Goal: Transaction & Acquisition: Download file/media

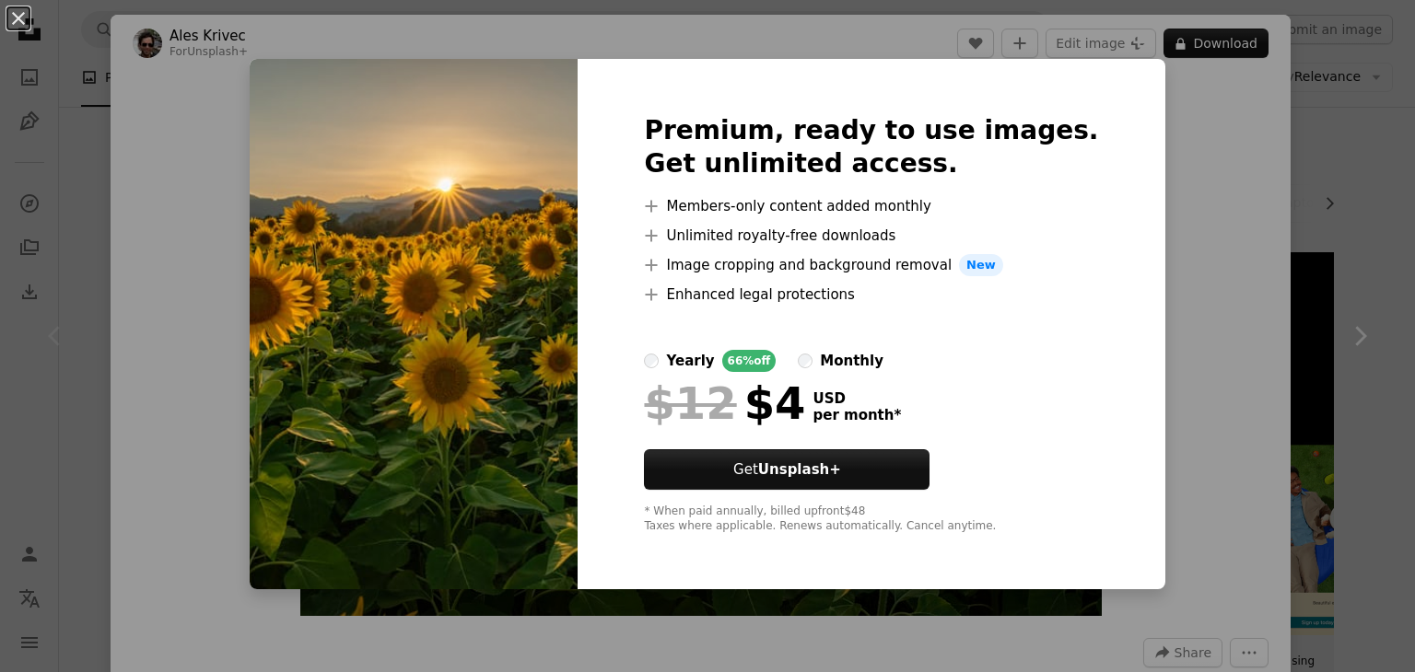
click at [1258, 228] on div "An X shape Premium, ready to use images. Get unlimited access. A plus sign Memb…" at bounding box center [707, 336] width 1415 height 672
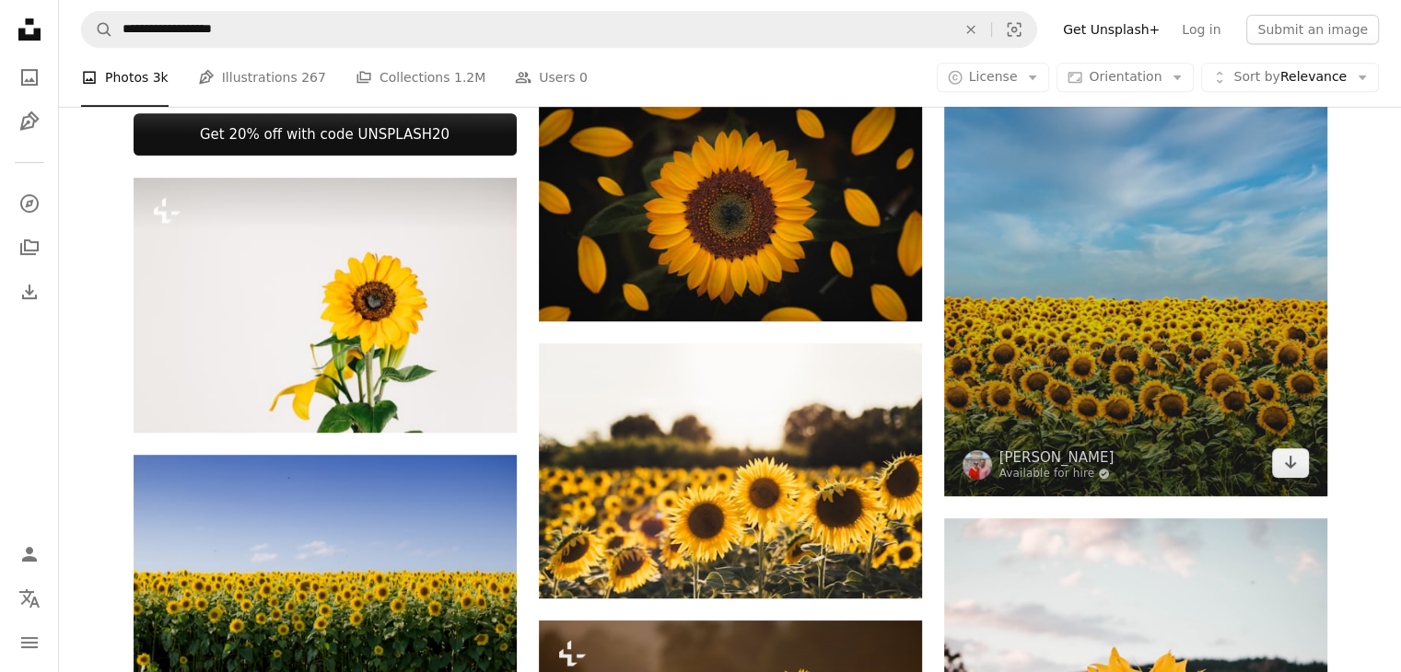
scroll to position [884, 0]
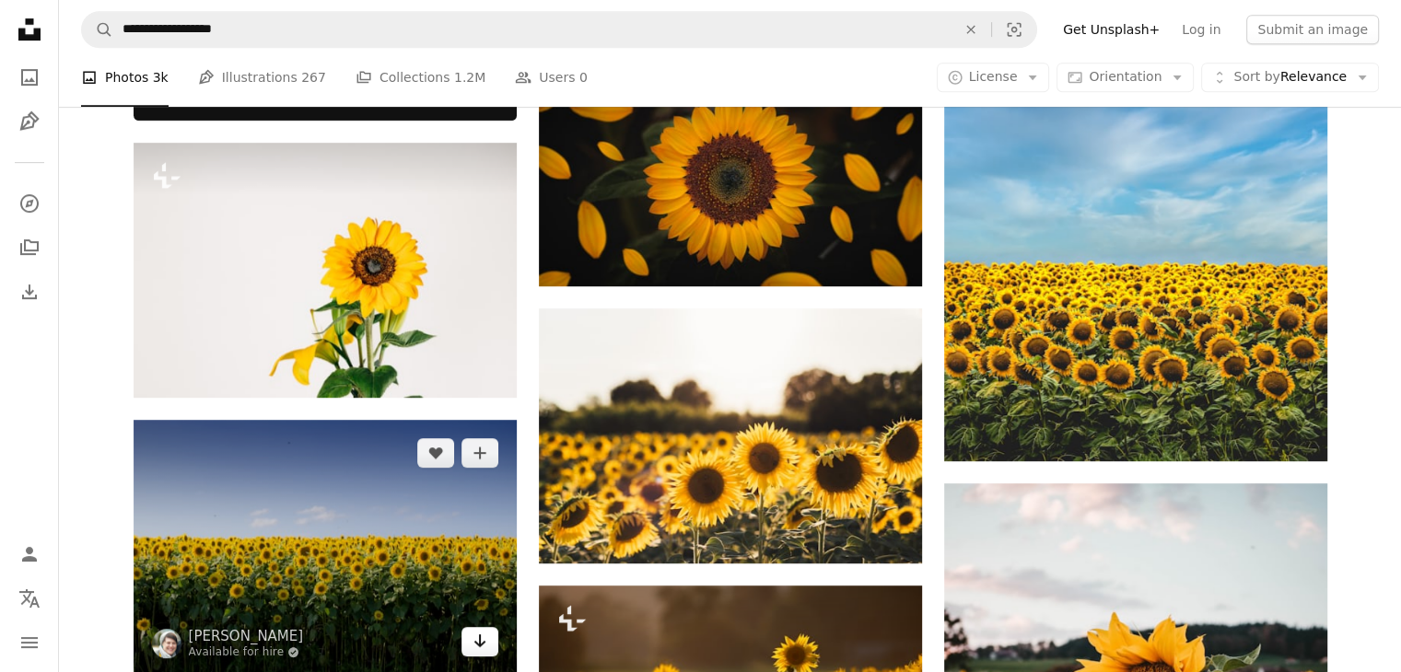
click at [484, 645] on icon "Arrow pointing down" at bounding box center [480, 641] width 15 height 22
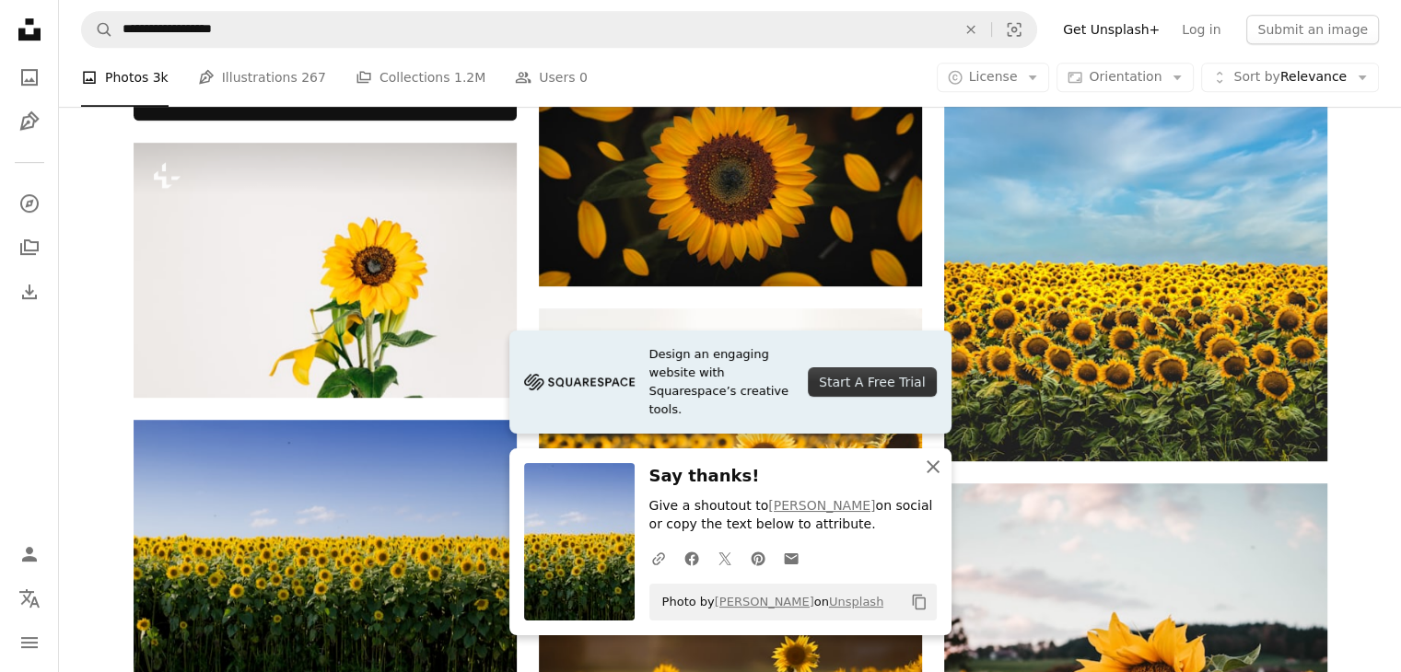
click at [934, 473] on icon "An X shape" at bounding box center [933, 467] width 22 height 22
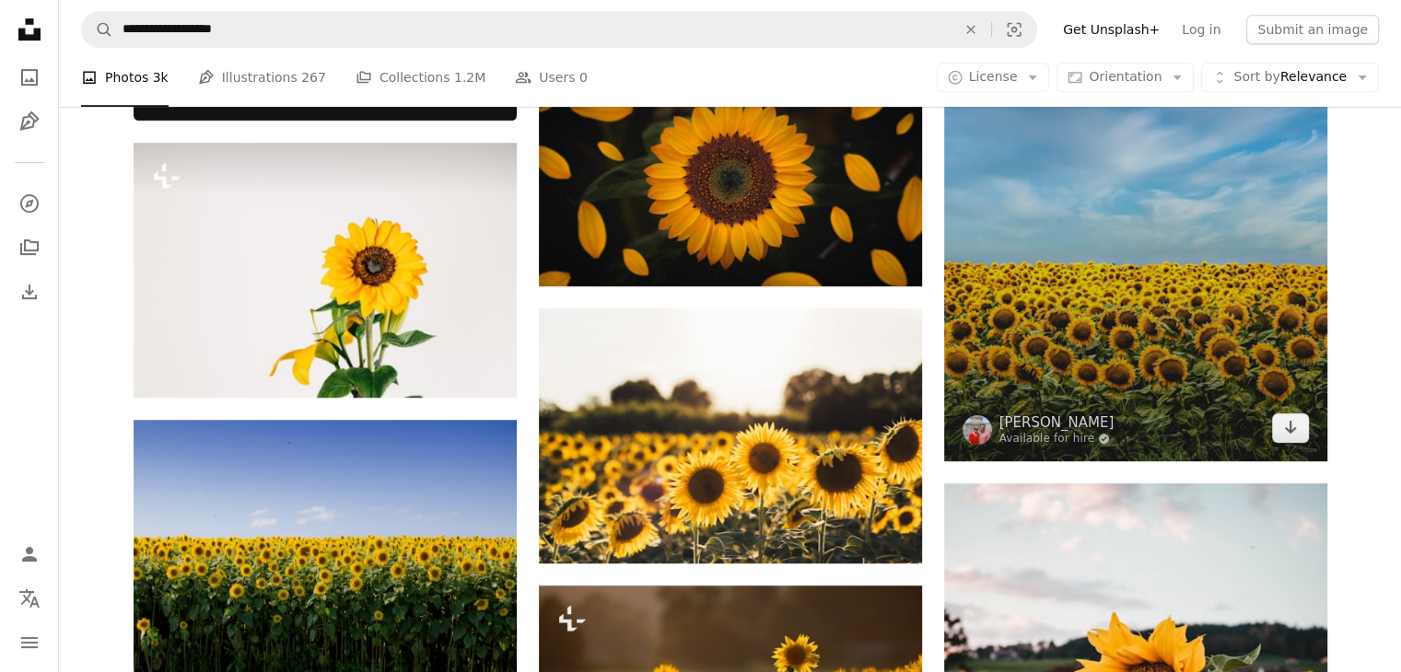
click at [1201, 244] on img at bounding box center [1135, 174] width 383 height 575
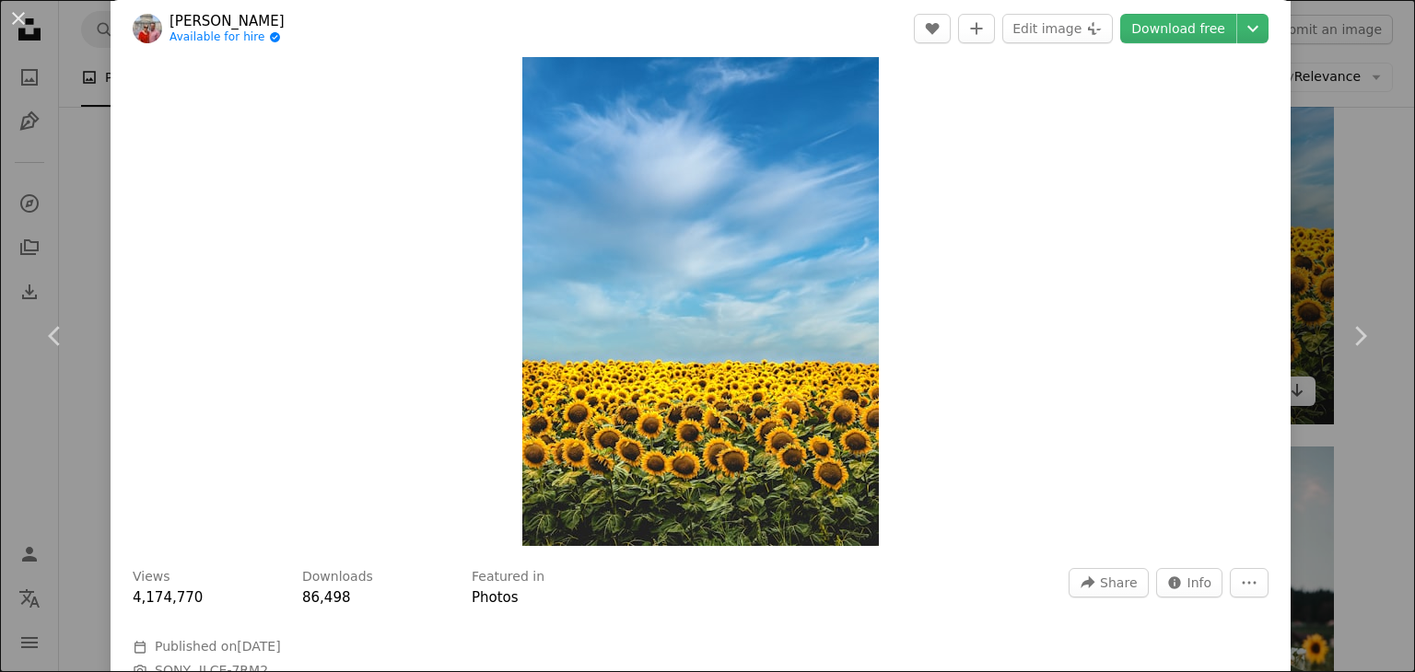
scroll to position [74, 0]
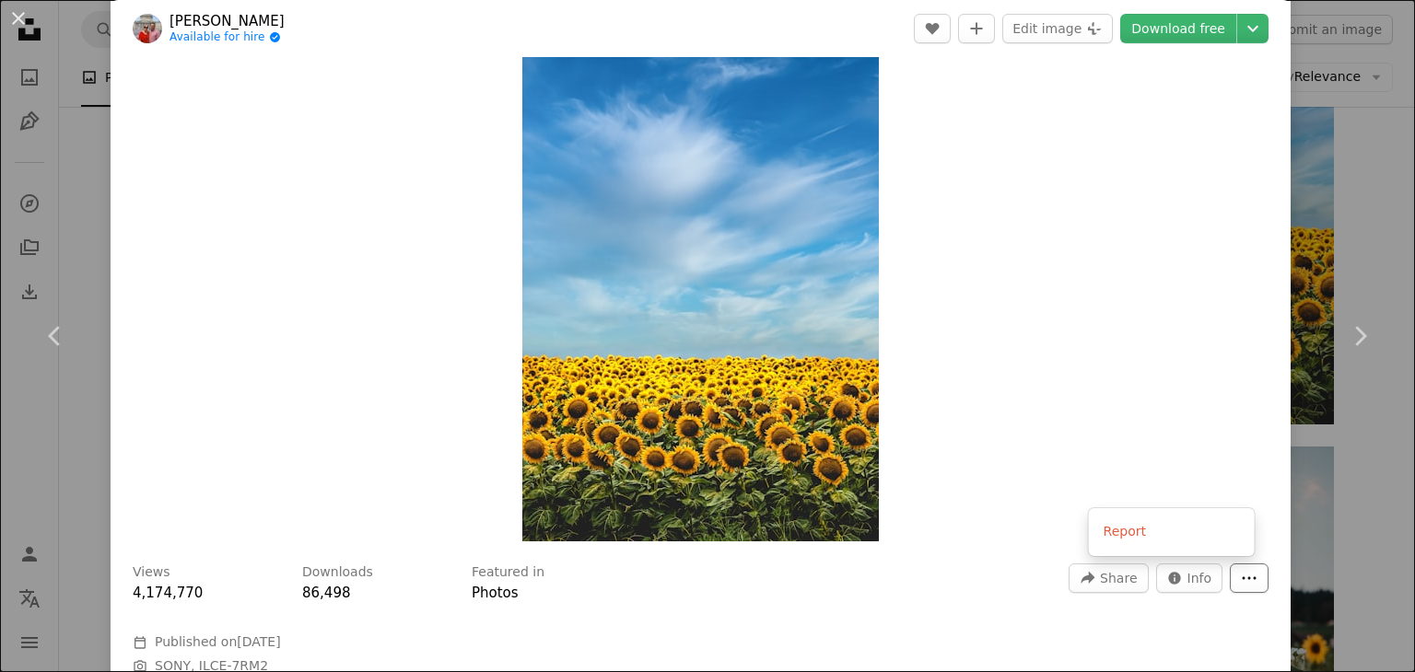
click at [1241, 584] on icon "More Actions" at bounding box center [1249, 578] width 17 height 17
click at [1194, 27] on link "Download free" at bounding box center [1178, 28] width 116 height 29
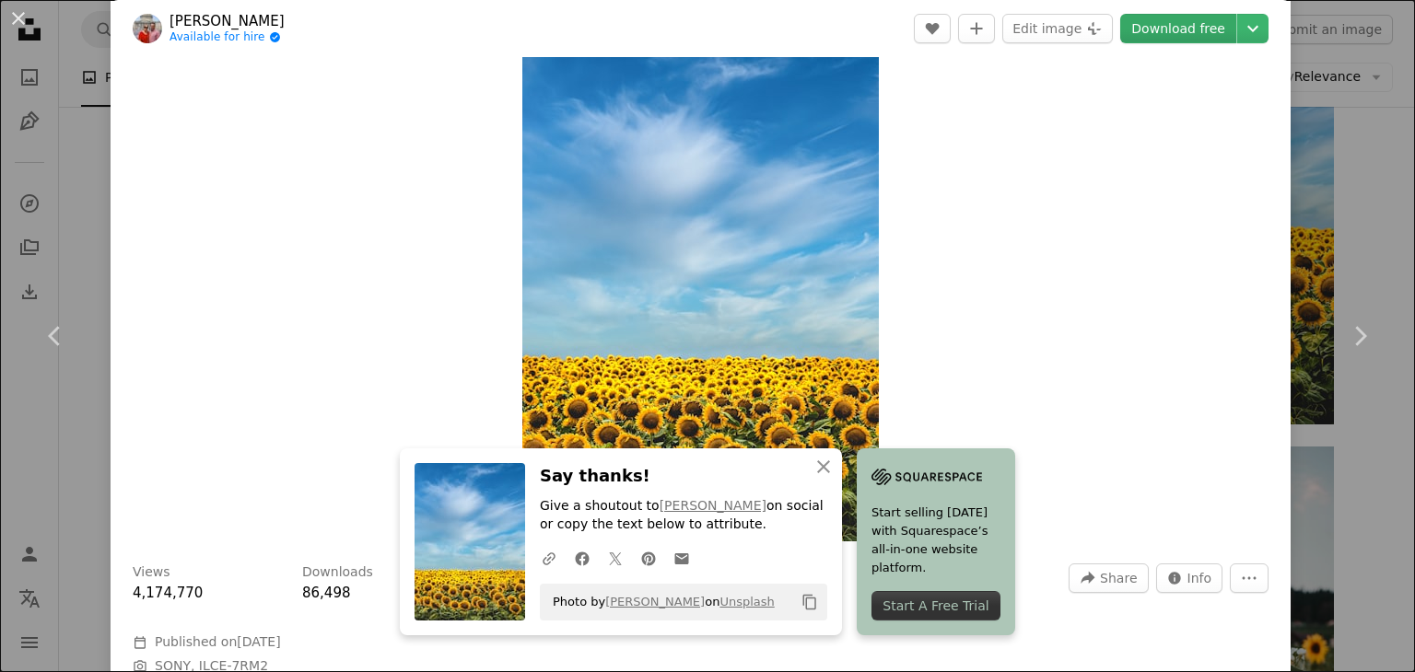
click at [1121, 30] on link "Download free" at bounding box center [1178, 28] width 116 height 29
click at [1032, 163] on div "Zoom in" at bounding box center [701, 274] width 1180 height 553
